Goal: Find specific page/section: Find specific page/section

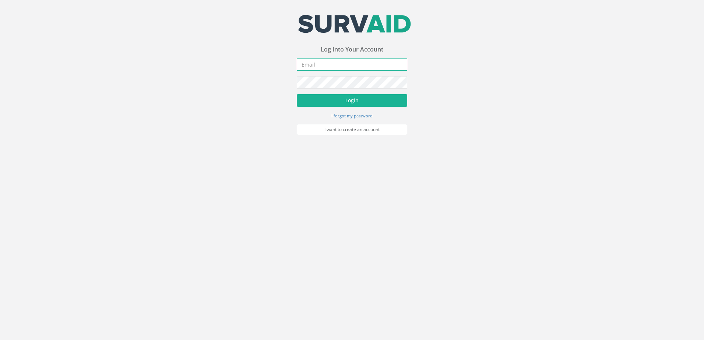
click at [345, 66] on input "email" at bounding box center [352, 64] width 111 height 13
click at [344, 63] on input "email" at bounding box center [352, 64] width 111 height 13
type input "[EMAIL_ADDRESS][DOMAIN_NAME]"
click at [297, 94] on button "Login" at bounding box center [352, 100] width 111 height 13
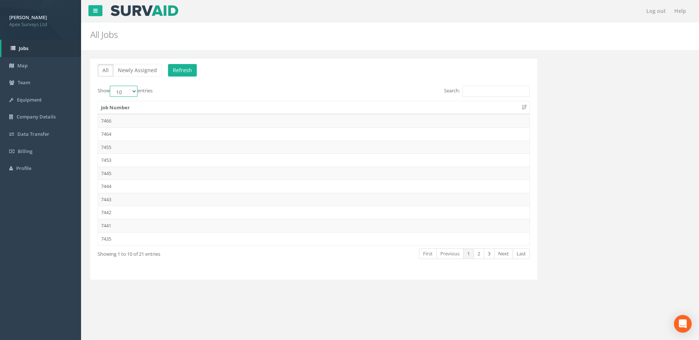
click at [131, 93] on select "10 25 50 100" at bounding box center [124, 91] width 28 height 11
select select "100"
click at [111, 86] on select "10 25 50 100" at bounding box center [124, 91] width 28 height 11
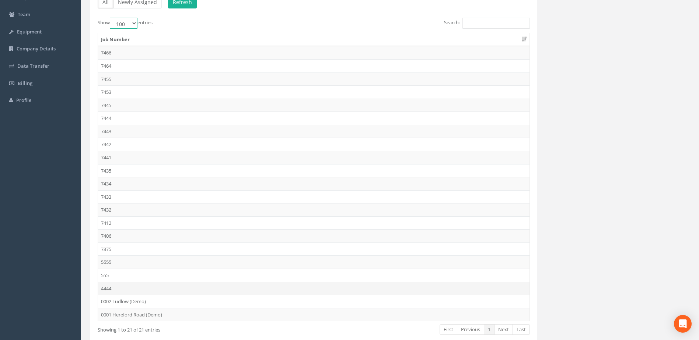
scroll to position [108, 0]
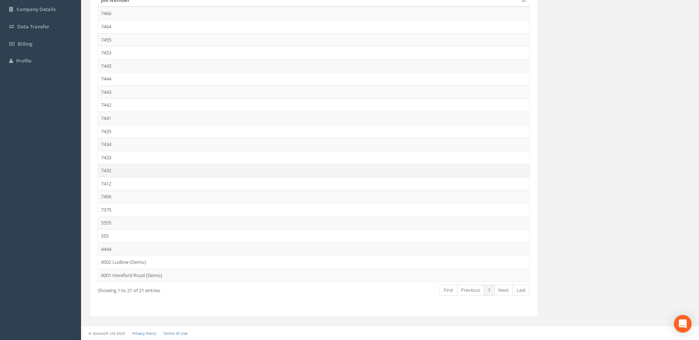
click at [113, 172] on td "7432" at bounding box center [313, 170] width 431 height 13
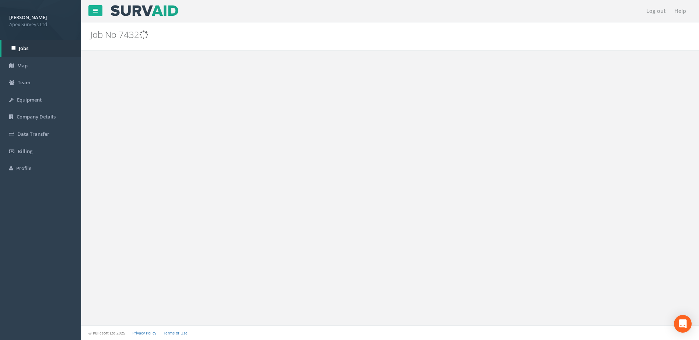
scroll to position [0, 0]
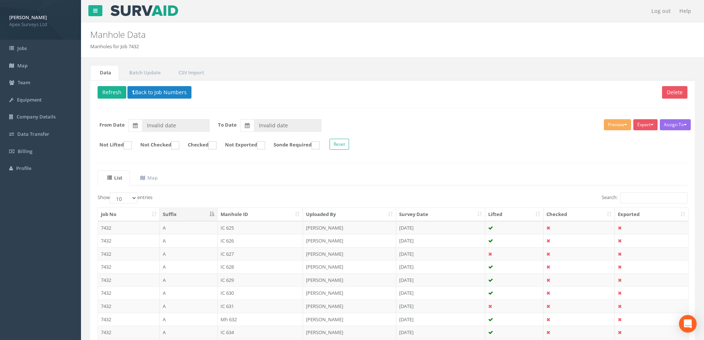
type input "[DATE]"
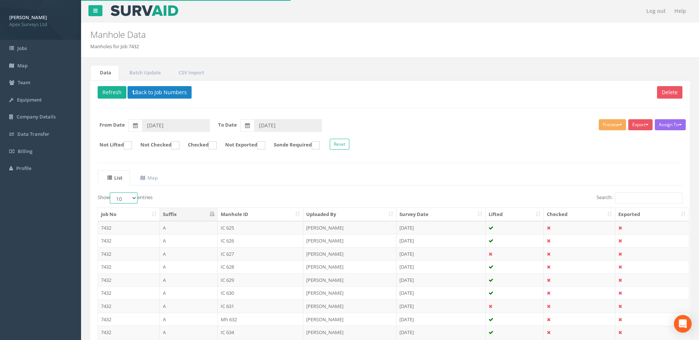
click at [130, 196] on select "10 25 50 100" at bounding box center [124, 198] width 28 height 11
select select "100"
click at [111, 193] on select "10 25 50 100" at bounding box center [124, 198] width 28 height 11
click at [267, 171] on ul "List Map" at bounding box center [390, 178] width 585 height 15
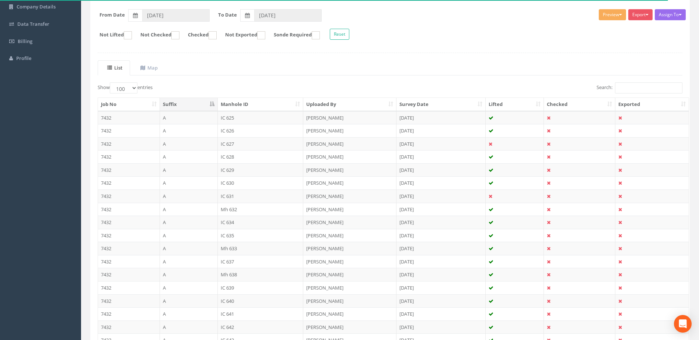
scroll to position [108, 0]
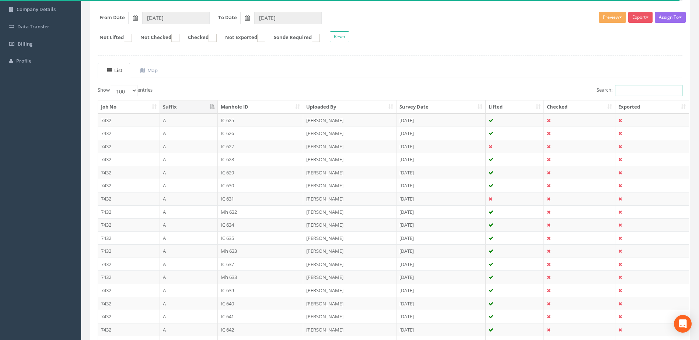
click at [637, 90] on input "Search:" at bounding box center [648, 90] width 67 height 11
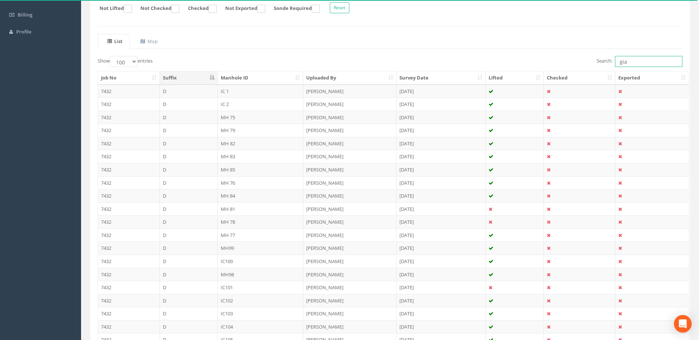
scroll to position [71, 0]
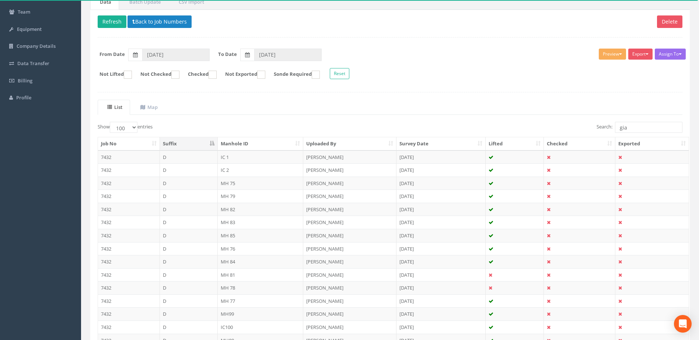
click at [295, 144] on th "Manhole ID" at bounding box center [261, 143] width 86 height 13
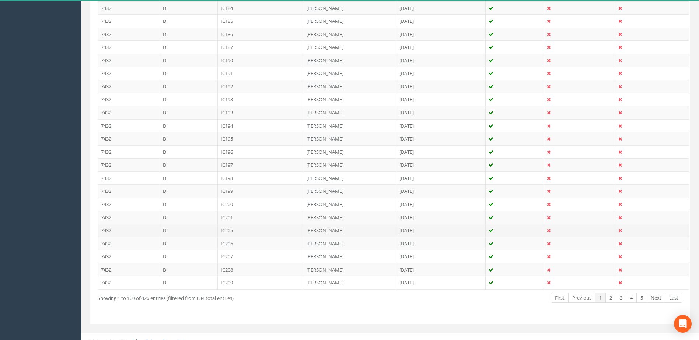
scroll to position [1249, 0]
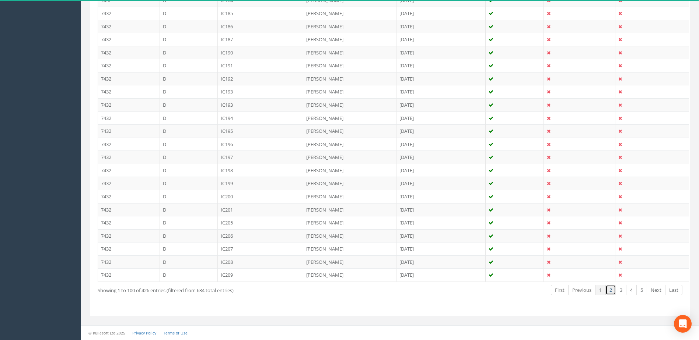
click at [613, 290] on link "2" at bounding box center [610, 290] width 11 height 11
click at [618, 291] on link "3" at bounding box center [621, 290] width 11 height 11
click at [632, 289] on link "4" at bounding box center [631, 290] width 11 height 11
click at [642, 289] on link "5" at bounding box center [641, 290] width 11 height 11
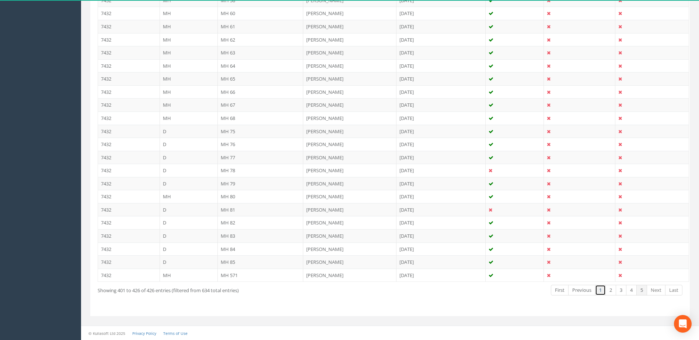
click at [603, 290] on link "1" at bounding box center [600, 290] width 11 height 11
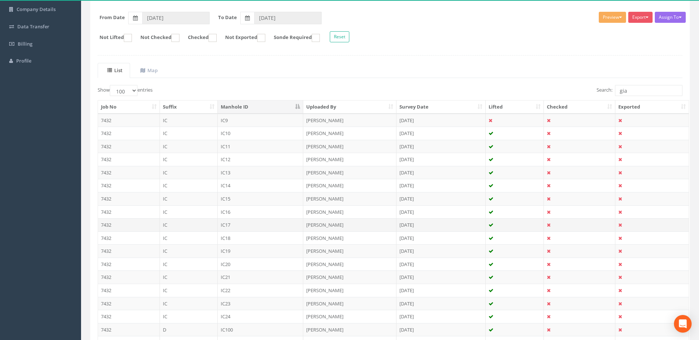
scroll to position [0, 0]
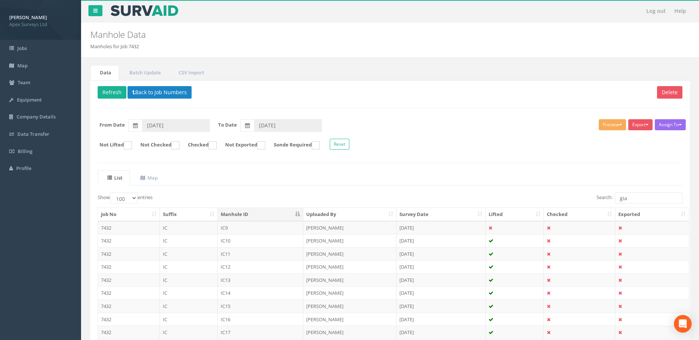
drag, startPoint x: 551, startPoint y: 4, endPoint x: 459, endPoint y: 127, distance: 153.3
click at [459, 127] on form "From Date [DATE] To Date [DATE]" at bounding box center [390, 125] width 596 height 13
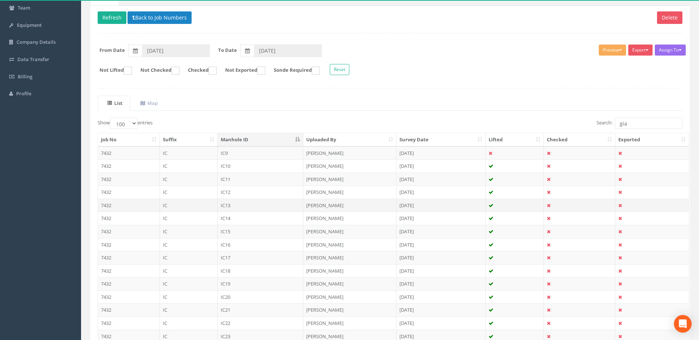
scroll to position [37, 0]
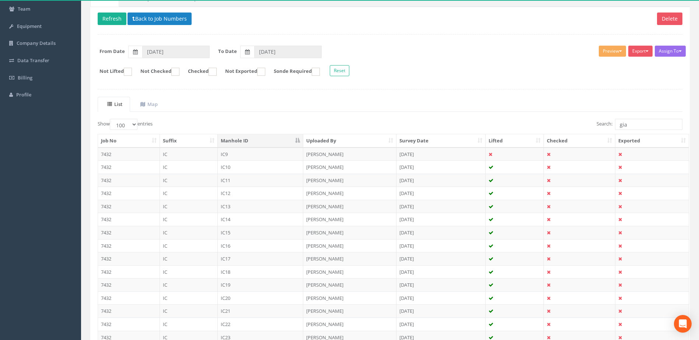
scroll to position [0, 0]
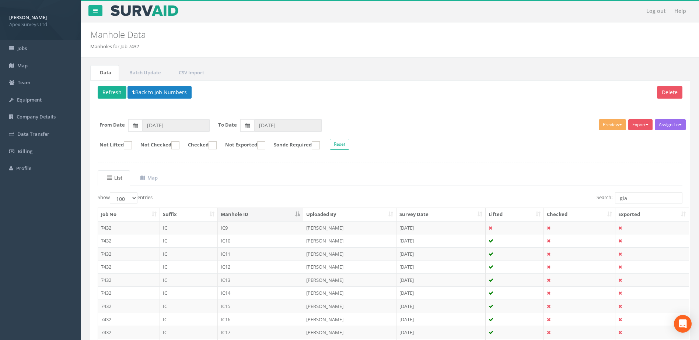
click at [138, 201] on label "Show 10 25 50 100 entries" at bounding box center [125, 198] width 55 height 11
click at [137, 201] on select "10 25 50 100" at bounding box center [124, 198] width 28 height 11
click at [135, 199] on select "10 25 50 100" at bounding box center [124, 198] width 28 height 11
click at [171, 197] on div "Show 10 25 50 100 entries" at bounding box center [241, 199] width 287 height 13
click at [152, 177] on uib-tab-heading "Map" at bounding box center [148, 178] width 17 height 7
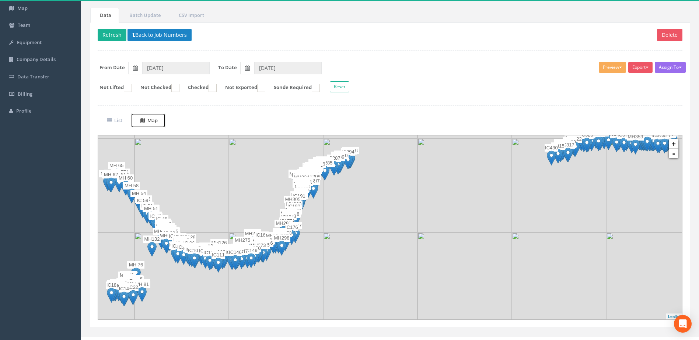
scroll to position [69, 0]
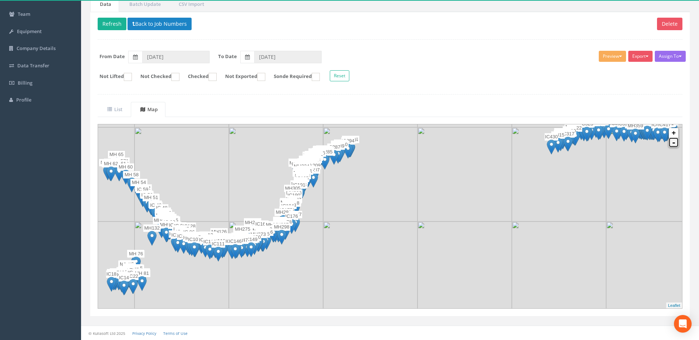
click at [676, 142] on link "-" at bounding box center [674, 143] width 10 height 10
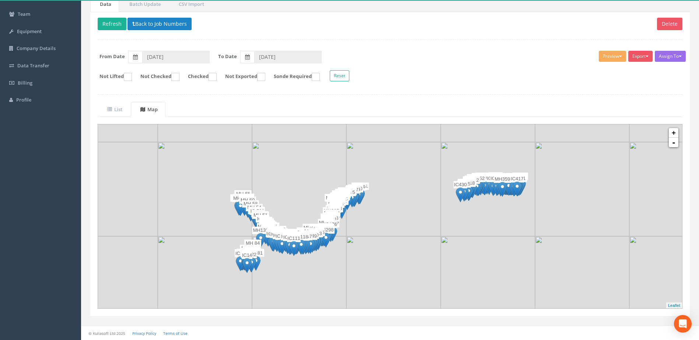
drag, startPoint x: 367, startPoint y: 254, endPoint x: 361, endPoint y: 261, distance: 8.9
click at [361, 261] on img at bounding box center [393, 283] width 94 height 94
click at [119, 109] on uib-tab-heading "List" at bounding box center [114, 109] width 15 height 7
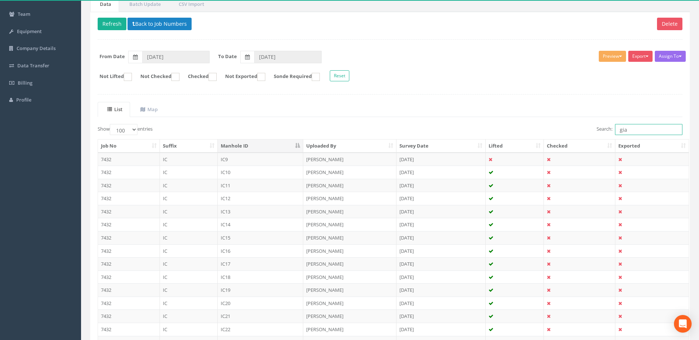
click at [631, 130] on input "gia" at bounding box center [648, 129] width 67 height 11
type input "g"
click at [629, 129] on input "Search:" at bounding box center [648, 129] width 67 height 11
click at [627, 129] on input "Search:" at bounding box center [648, 129] width 67 height 11
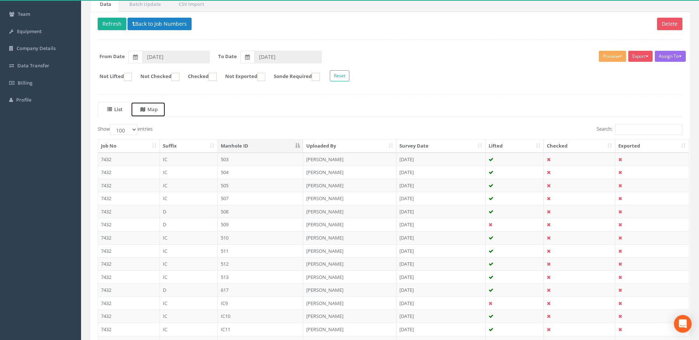
click at [151, 109] on uib-tab-heading "Map" at bounding box center [148, 109] width 17 height 7
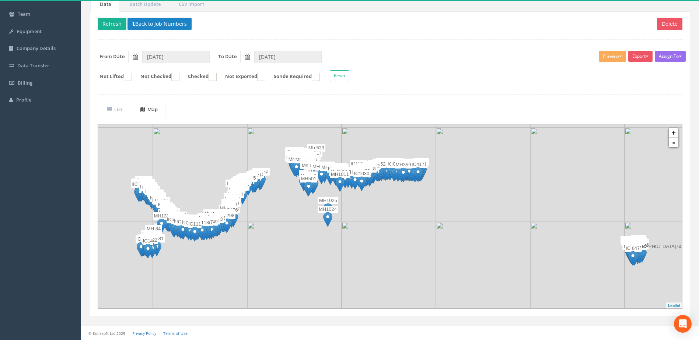
drag, startPoint x: 311, startPoint y: 114, endPoint x: 318, endPoint y: 114, distance: 6.6
click at [318, 114] on ul "List Map" at bounding box center [390, 109] width 585 height 15
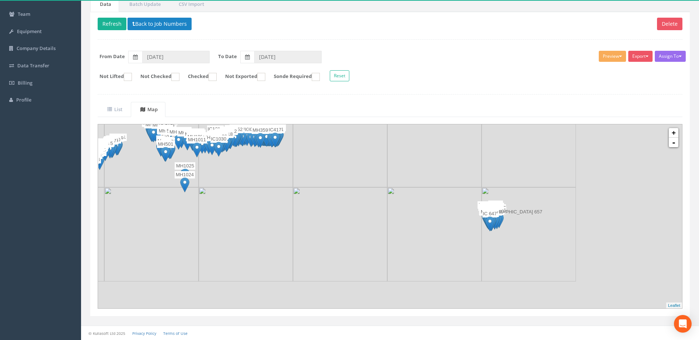
drag, startPoint x: 600, startPoint y: 248, endPoint x: 395, endPoint y: 199, distance: 211.0
click at [395, 199] on img at bounding box center [434, 234] width 94 height 94
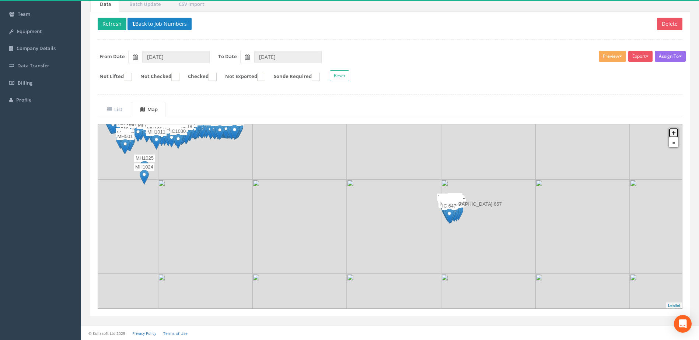
click at [674, 134] on link "+" at bounding box center [674, 133] width 10 height 10
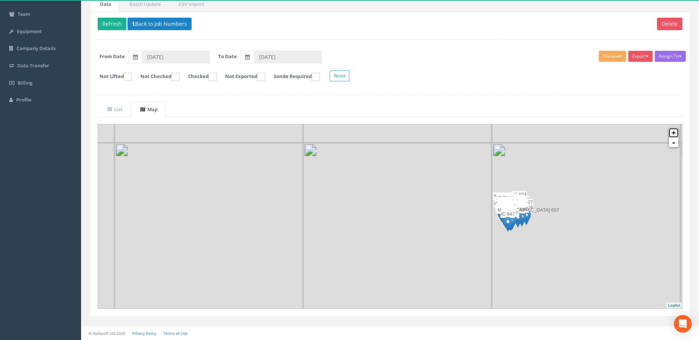
click at [674, 134] on link "+" at bounding box center [674, 133] width 10 height 10
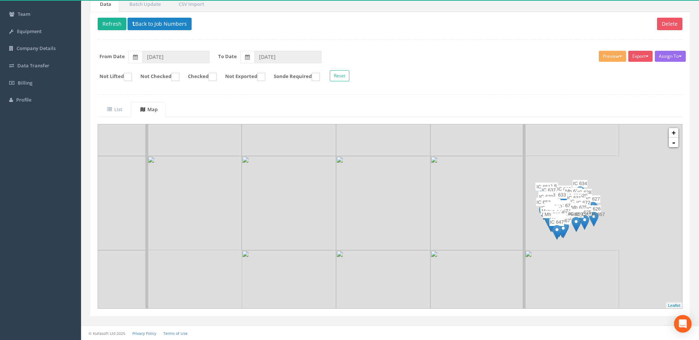
drag, startPoint x: 515, startPoint y: 246, endPoint x: 425, endPoint y: 241, distance: 90.8
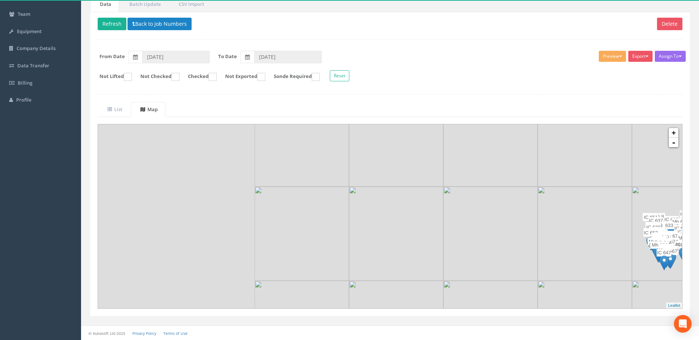
drag, startPoint x: 409, startPoint y: 257, endPoint x: 563, endPoint y: 290, distance: 157.5
click at [443, 281] on img at bounding box center [396, 234] width 94 height 94
drag, startPoint x: 299, startPoint y: 238, endPoint x: 586, endPoint y: 315, distance: 297.5
click at [587, 317] on div "Data Batch Update CSV Import Delete Refresh Back to Job Numbers Assign To No Co…" at bounding box center [390, 161] width 610 height 329
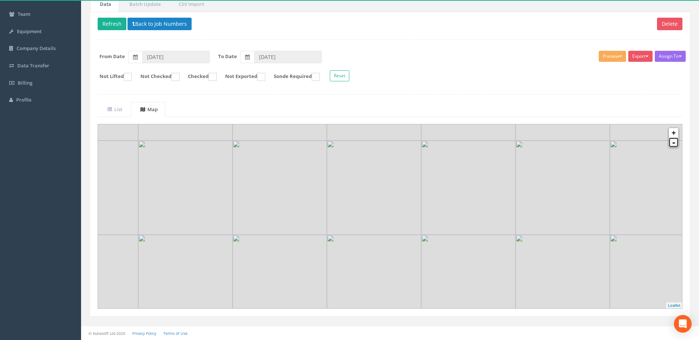
click at [674, 141] on link "-" at bounding box center [674, 143] width 10 height 10
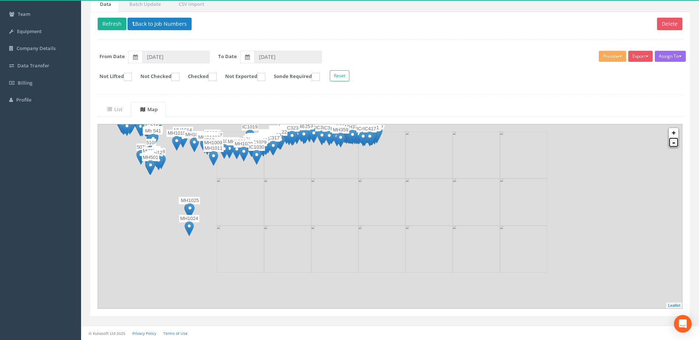
click at [674, 141] on link "-" at bounding box center [674, 143] width 10 height 10
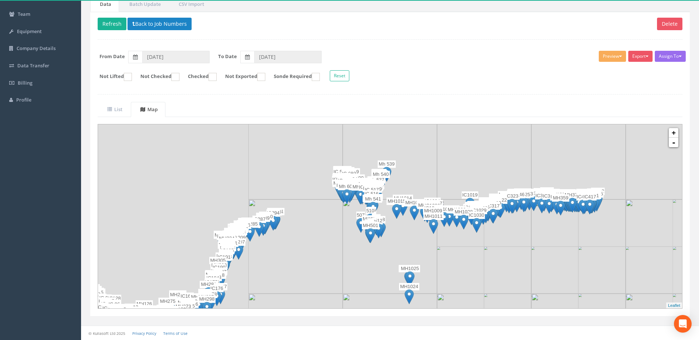
drag, startPoint x: 258, startPoint y: 207, endPoint x: 508, endPoint y: 283, distance: 261.2
click at [508, 283] on img at bounding box center [484, 247] width 94 height 94
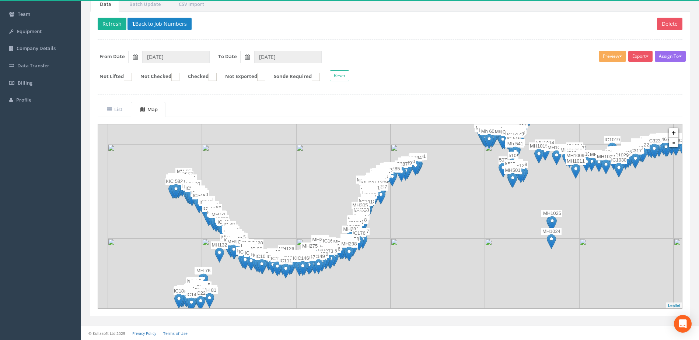
drag, startPoint x: 295, startPoint y: 269, endPoint x: 430, endPoint y: 211, distance: 146.4
click at [430, 211] on img at bounding box center [437, 191] width 94 height 94
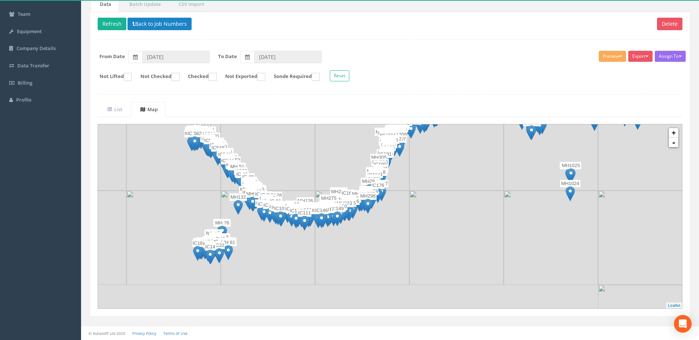
drag, startPoint x: 379, startPoint y: 268, endPoint x: 398, endPoint y: 220, distance: 52.1
click at [398, 220] on img at bounding box center [362, 238] width 94 height 94
click at [673, 145] on link "-" at bounding box center [674, 143] width 10 height 10
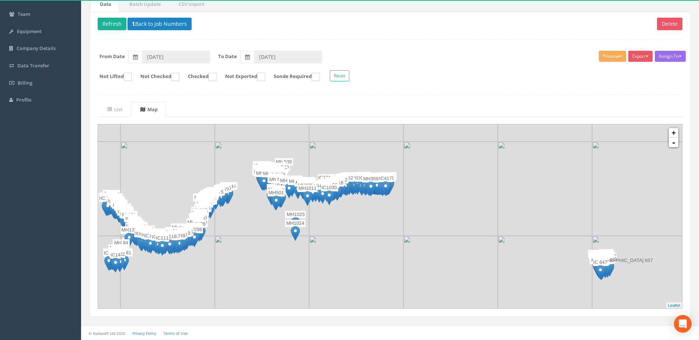
drag, startPoint x: 430, startPoint y: 250, endPoint x: 245, endPoint y: 283, distance: 188.1
click at [245, 283] on img at bounding box center [262, 283] width 94 height 94
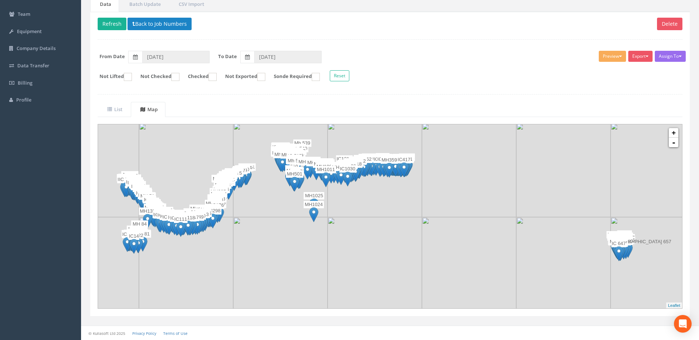
drag, startPoint x: 390, startPoint y: 199, endPoint x: 398, endPoint y: 193, distance: 9.6
click at [398, 193] on img at bounding box center [374, 170] width 94 height 94
click at [673, 147] on link "-" at bounding box center [674, 143] width 10 height 10
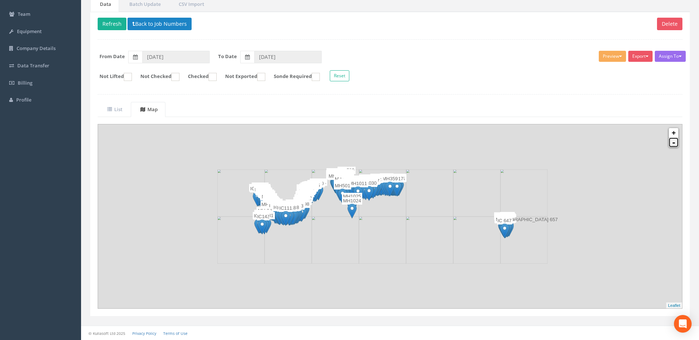
click at [673, 147] on link "-" at bounding box center [674, 143] width 10 height 10
click at [455, 108] on ul "List Map" at bounding box center [390, 109] width 585 height 15
